Goal: Task Accomplishment & Management: Complete application form

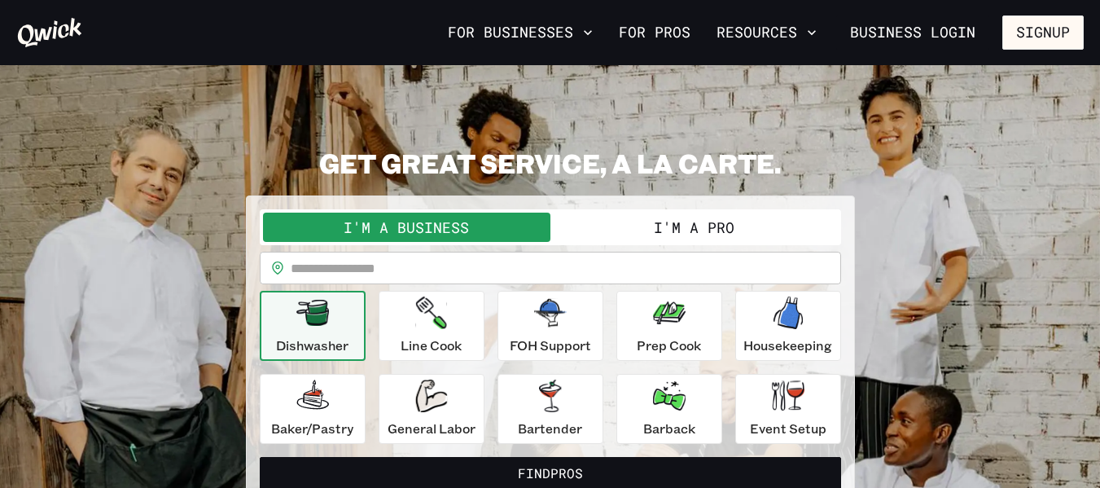
click at [709, 261] on input "text" at bounding box center [566, 267] width 550 height 33
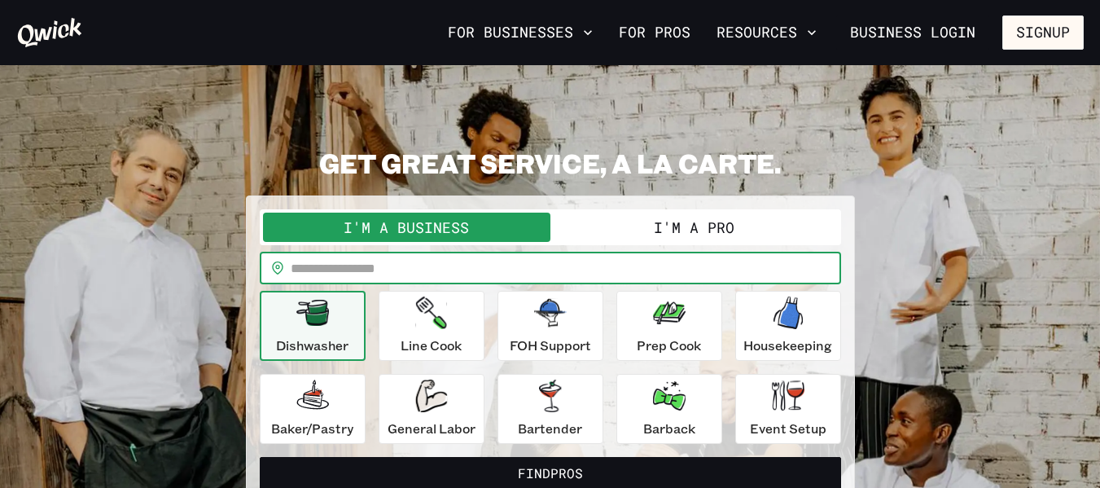
click at [703, 224] on button "I'm a Pro" at bounding box center [693, 226] width 287 height 29
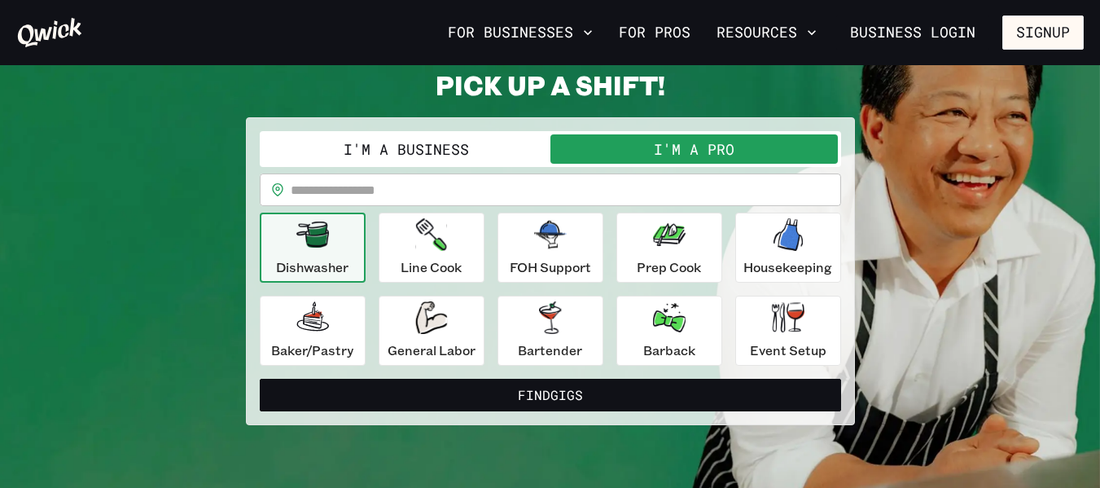
scroll to position [79, 0]
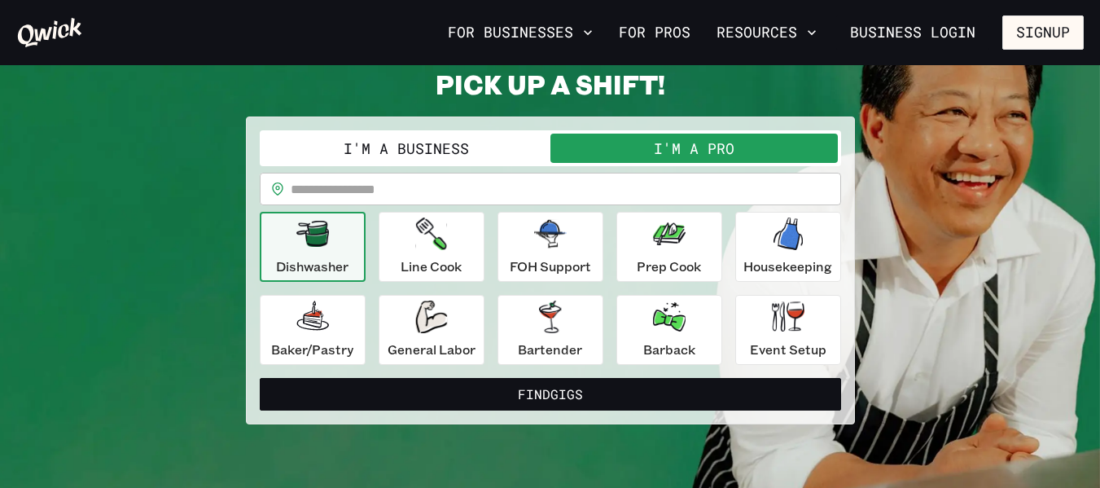
click at [440, 195] on input "text" at bounding box center [566, 189] width 550 height 33
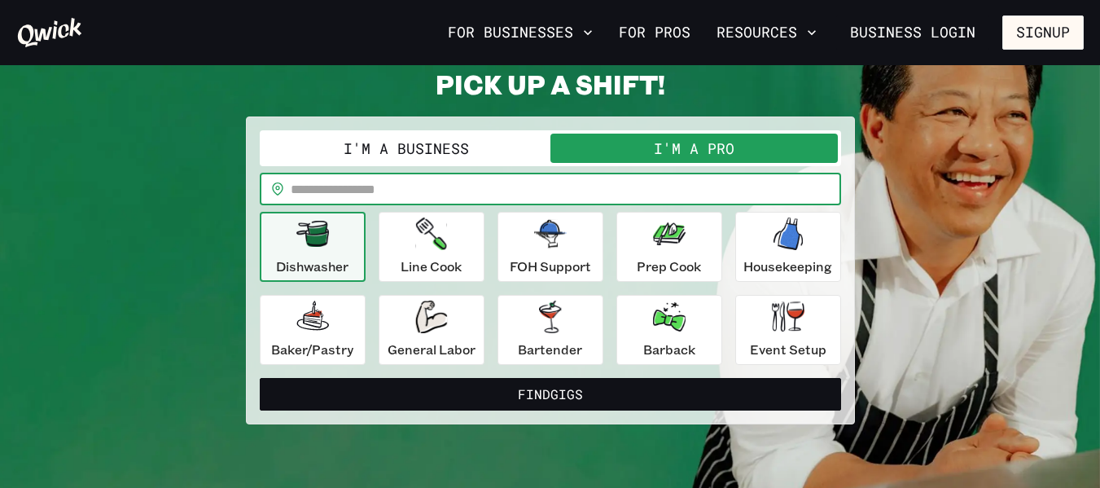
type input "*****"
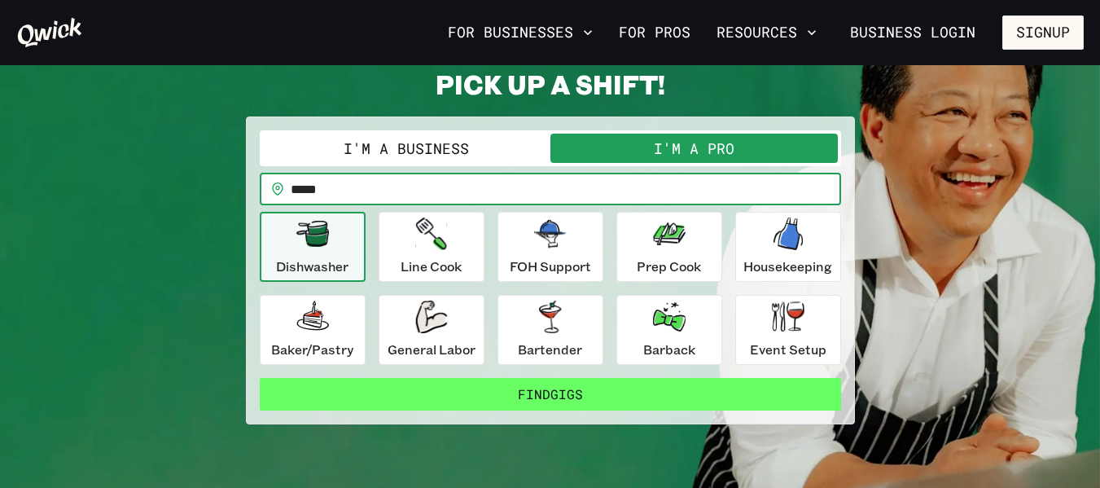
click at [596, 405] on button "Find Gigs" at bounding box center [550, 394] width 581 height 33
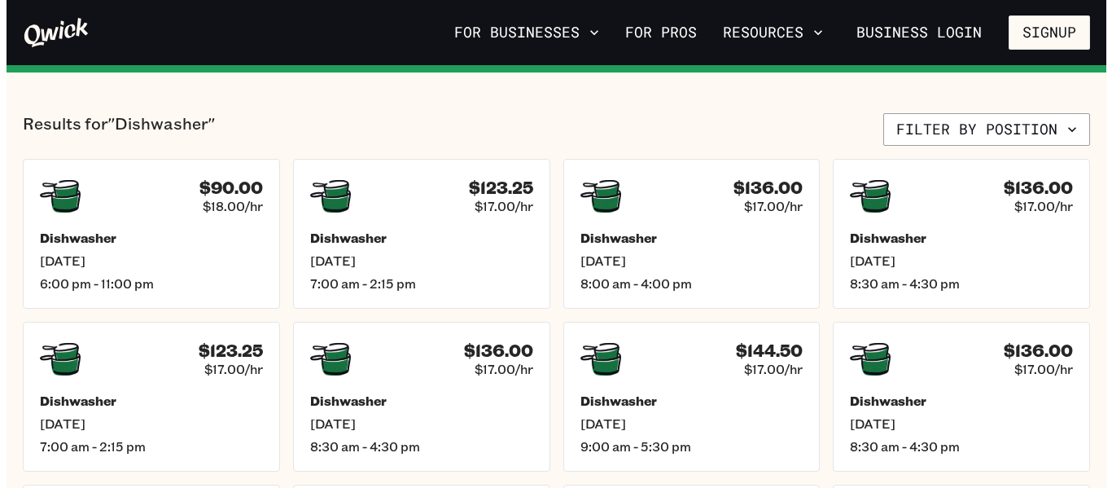
scroll to position [367, 0]
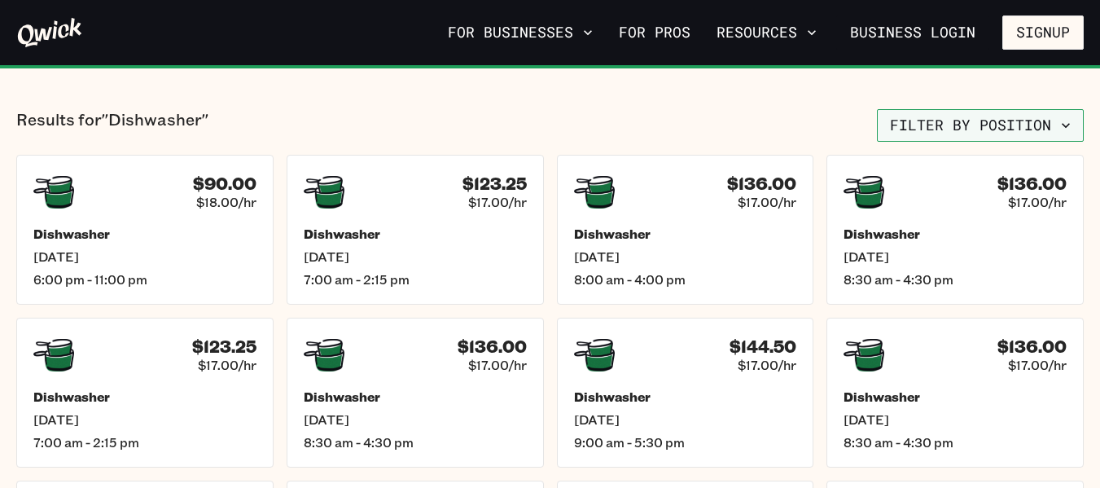
click at [1058, 125] on icon "button" at bounding box center [1065, 125] width 16 height 16
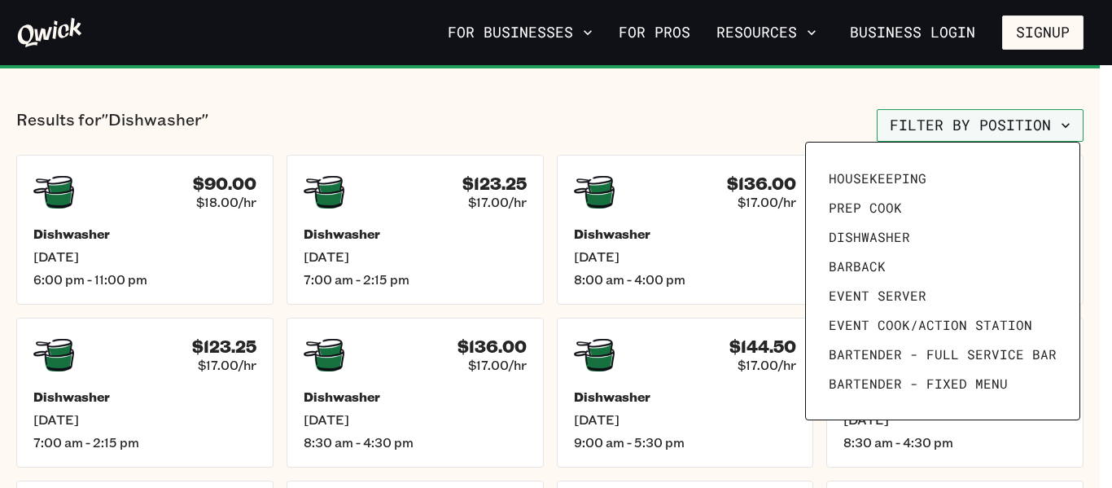
scroll to position [214, 0]
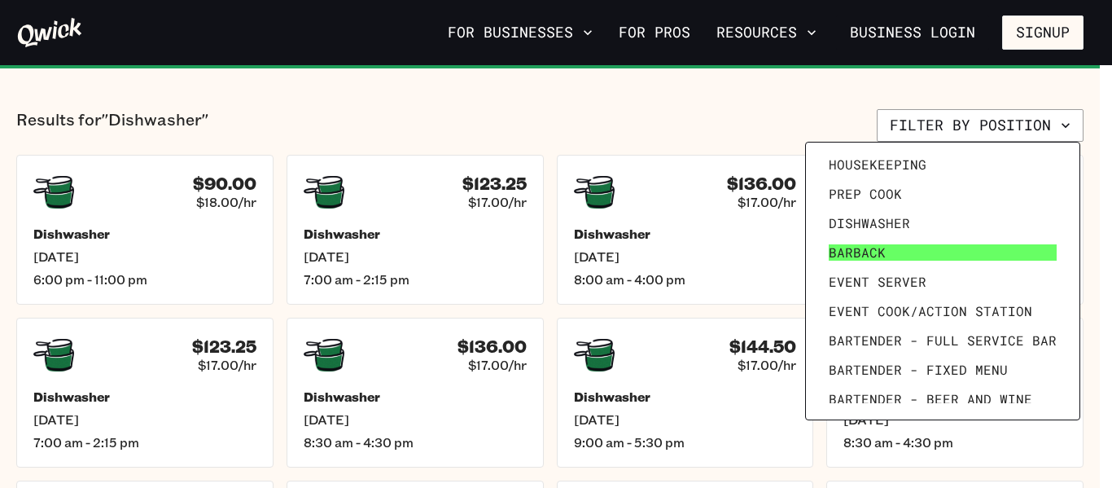
click at [871, 256] on span "Barback" at bounding box center [857, 252] width 57 height 16
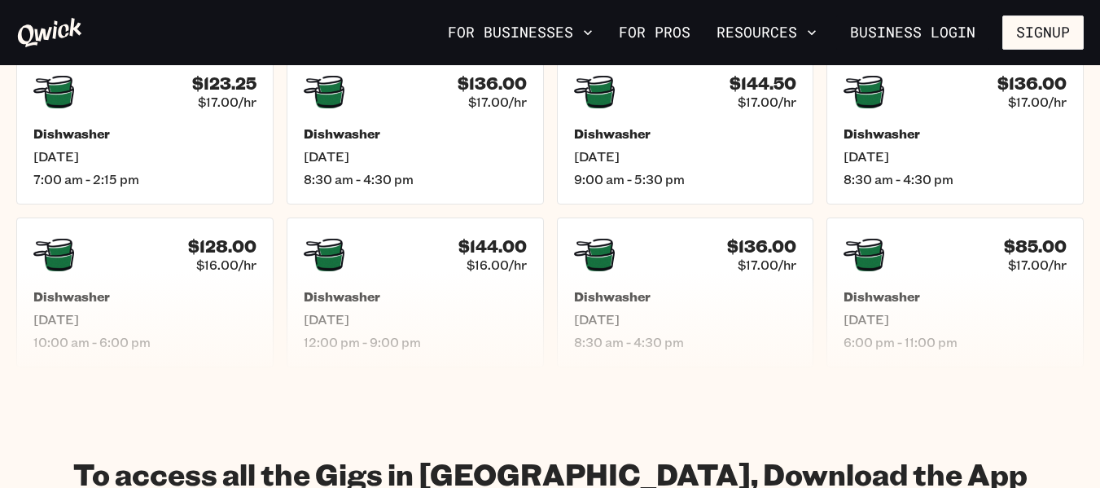
scroll to position [616, 0]
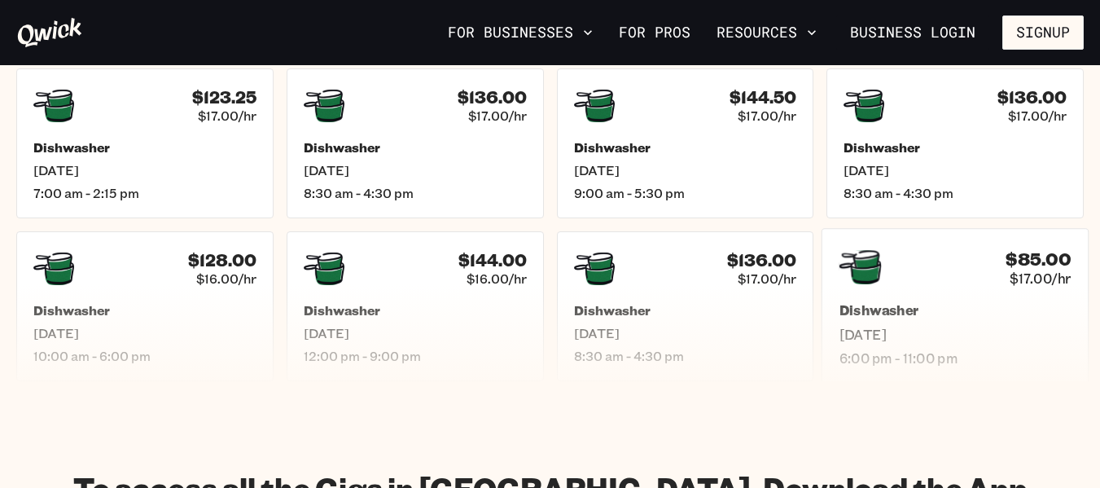
click at [880, 312] on h5 "Dishwasher" at bounding box center [955, 310] width 232 height 17
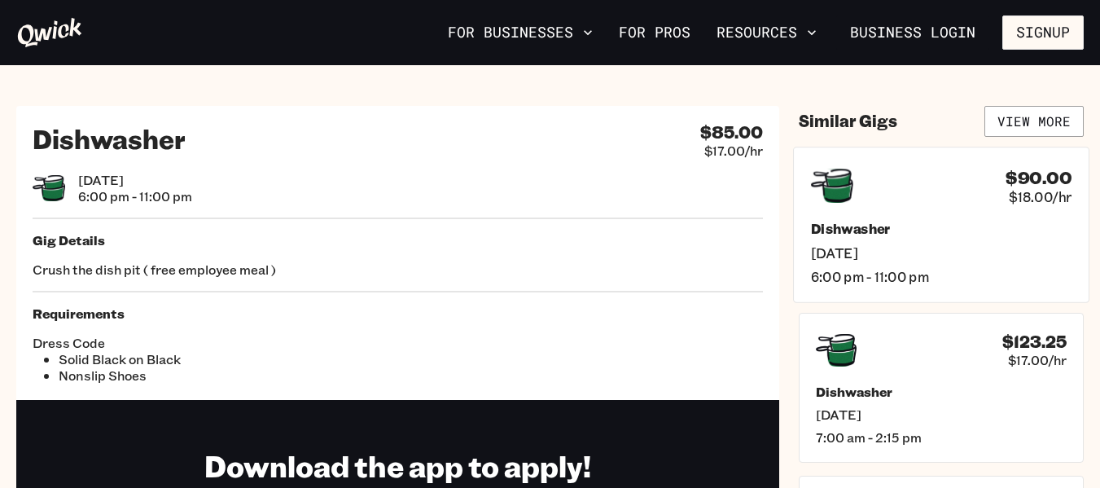
click at [867, 246] on span "[DATE]" at bounding box center [941, 251] width 260 height 17
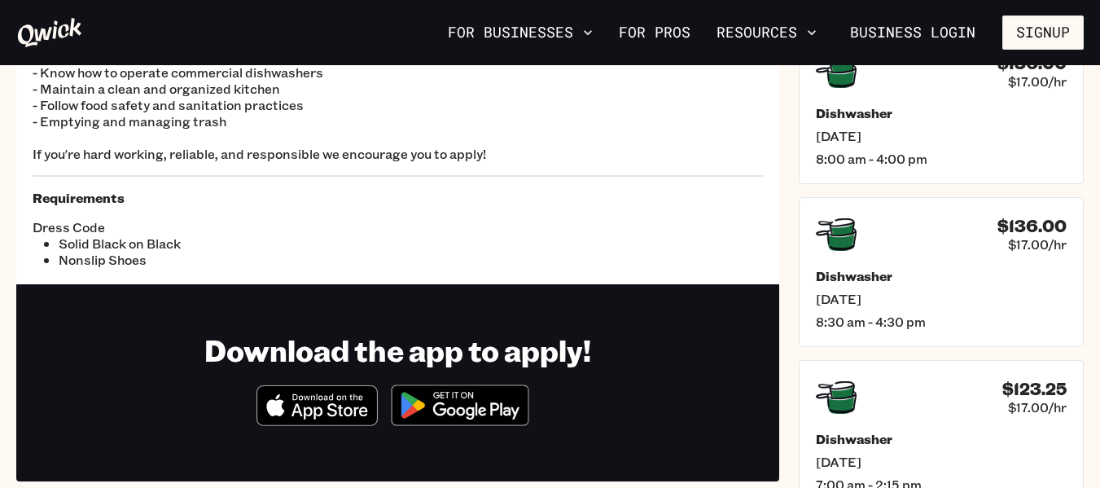
scroll to position [275, 0]
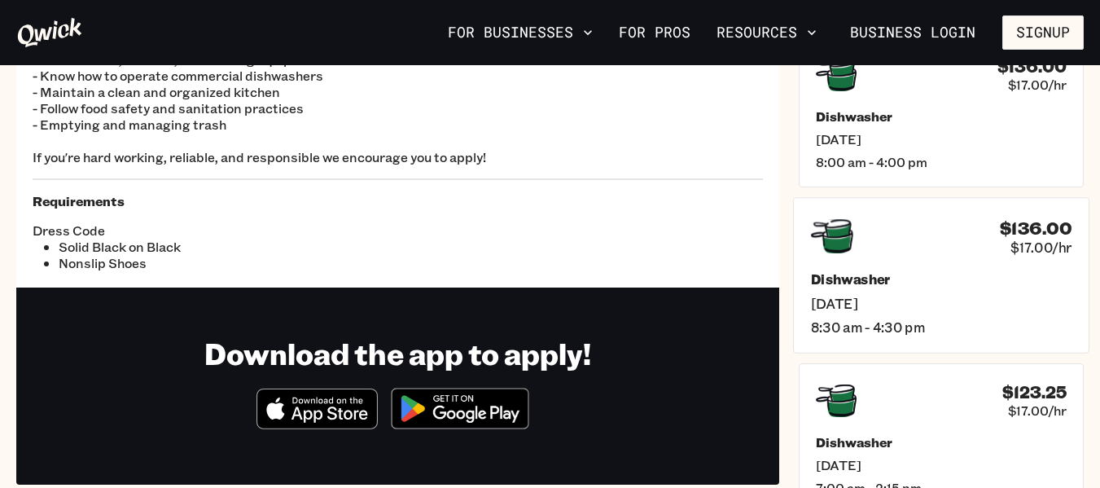
click at [854, 292] on div "Dishwasher [DATE] 8:30 am - 4:30 pm" at bounding box center [941, 302] width 260 height 64
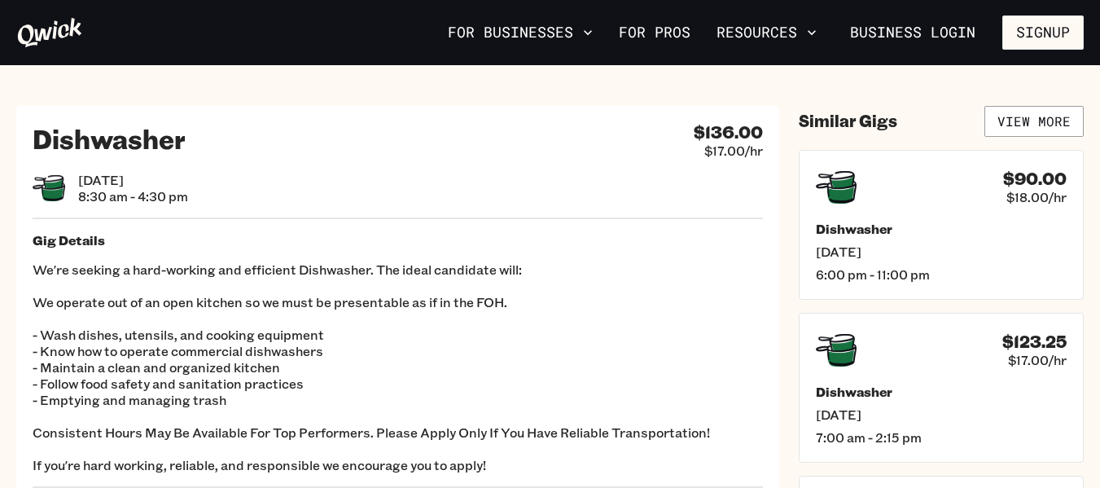
scroll to position [275, 0]
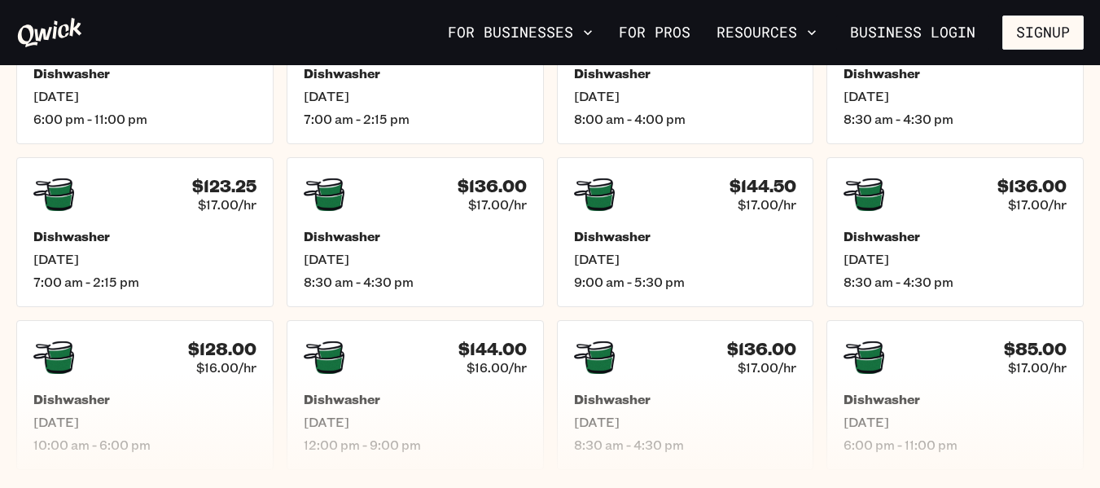
scroll to position [533, 0]
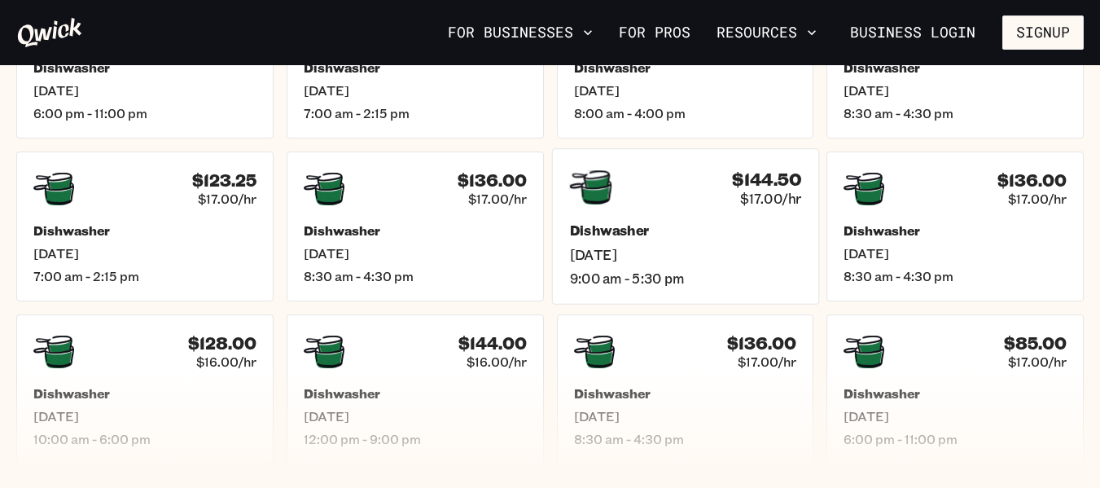
click at [622, 227] on h5 "Dishwasher" at bounding box center [685, 230] width 232 height 17
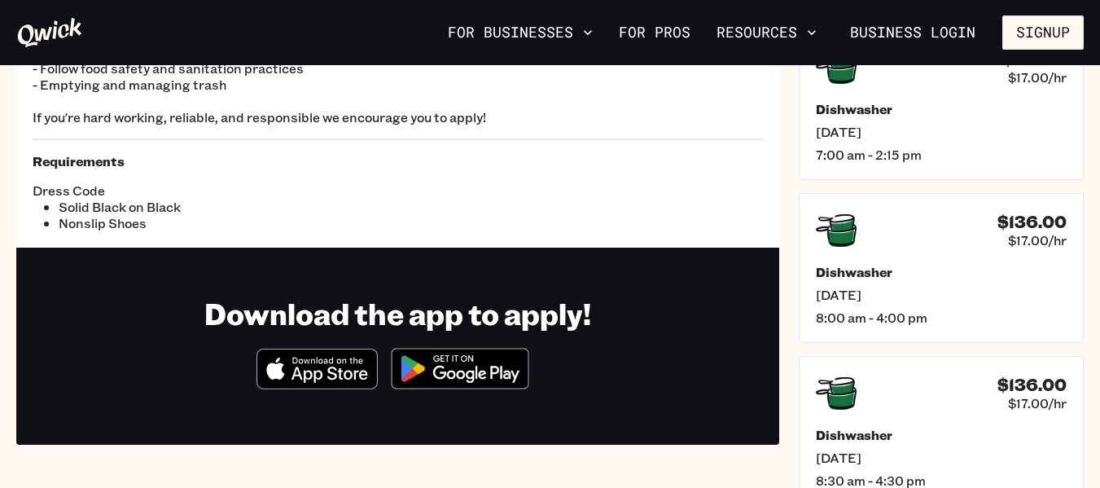
scroll to position [286, 0]
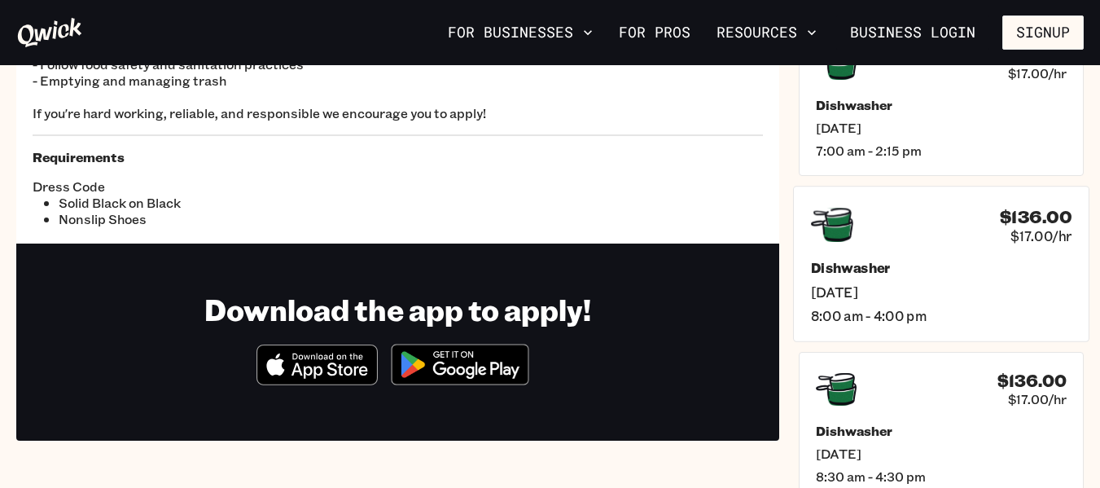
click at [852, 300] on span "[DATE]" at bounding box center [941, 290] width 260 height 17
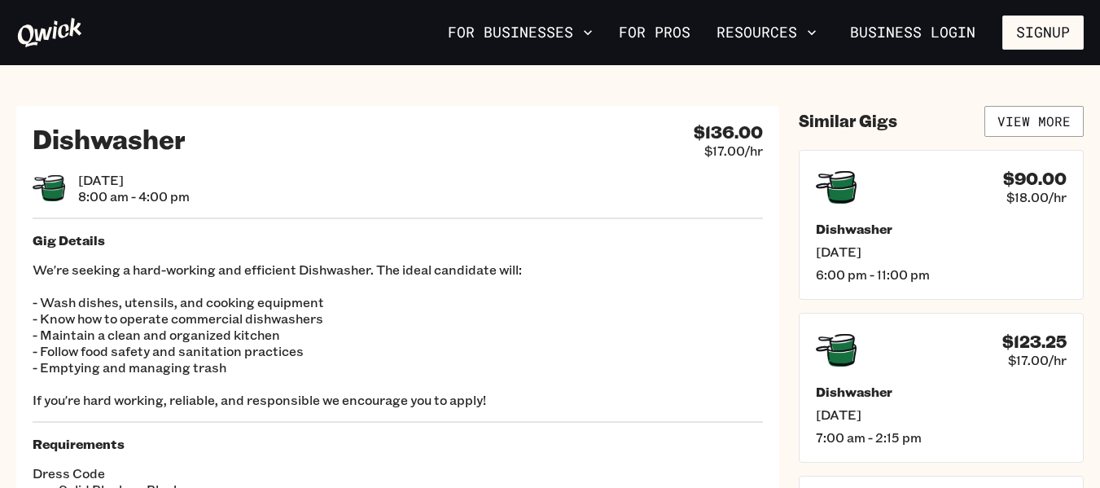
click at [68, 42] on icon at bounding box center [49, 32] width 67 height 33
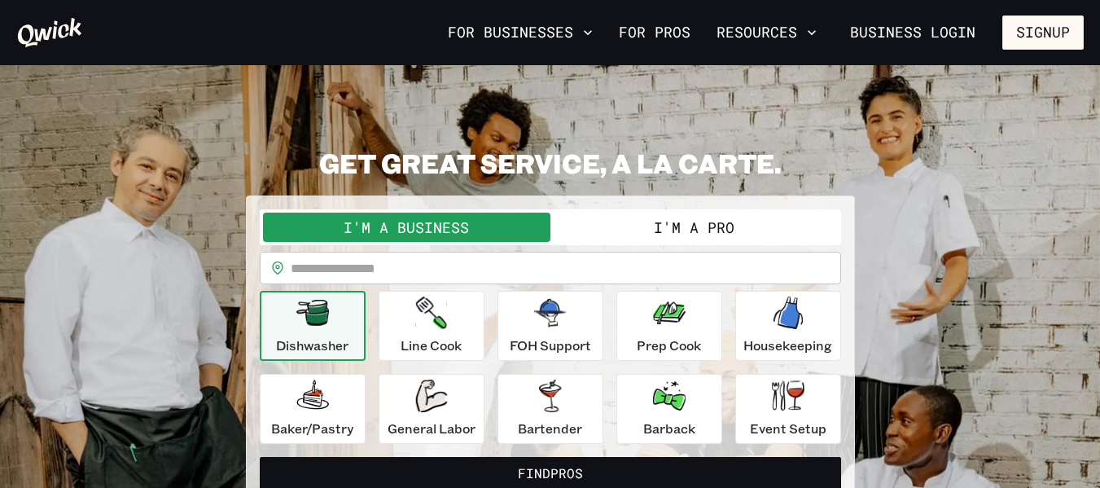
click at [760, 230] on button "I'm a Pro" at bounding box center [693, 226] width 287 height 29
